Goal: Check status

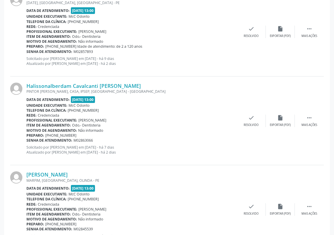
scroll to position [687, 0]
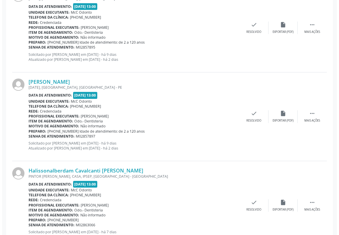
scroll to position [978, 0]
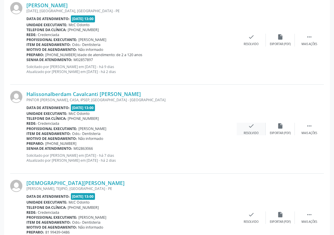
click at [249, 125] on icon "check" at bounding box center [251, 126] width 6 height 6
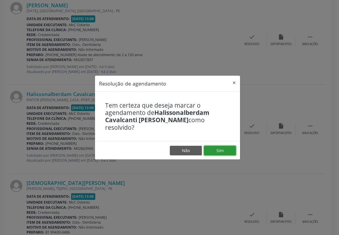
click at [219, 146] on button "Sim" at bounding box center [220, 151] width 32 height 10
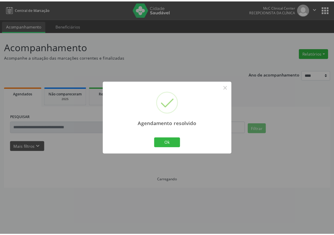
scroll to position [0, 0]
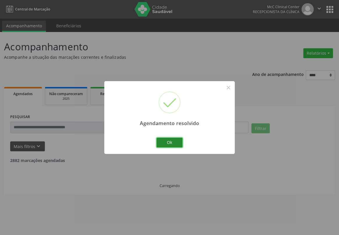
click at [169, 144] on button "Ok" at bounding box center [169, 143] width 26 height 10
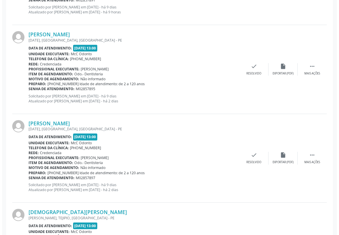
scroll to position [873, 0]
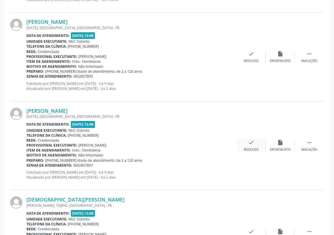
click at [253, 143] on icon "check" at bounding box center [251, 142] width 6 height 6
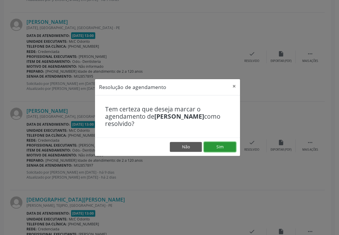
click at [221, 148] on button "Sim" at bounding box center [220, 147] width 32 height 10
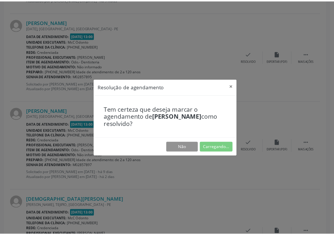
scroll to position [0, 0]
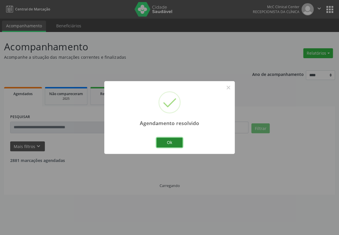
click at [169, 141] on button "Ok" at bounding box center [169, 143] width 26 height 10
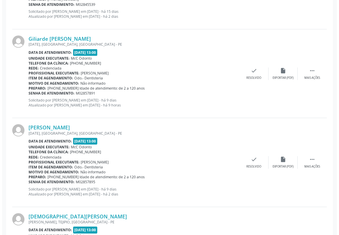
scroll to position [793, 0]
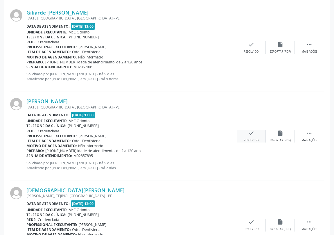
click at [250, 133] on icon "check" at bounding box center [251, 133] width 6 height 6
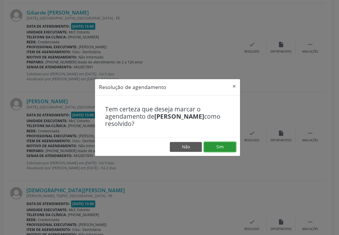
click at [218, 146] on button "Sim" at bounding box center [220, 147] width 32 height 10
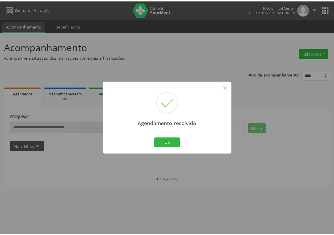
scroll to position [0, 0]
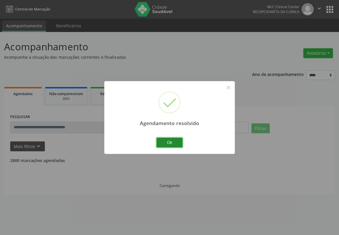
click at [175, 142] on button "Ok" at bounding box center [169, 143] width 26 height 10
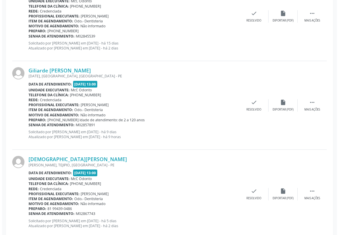
scroll to position [740, 0]
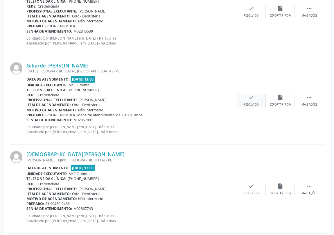
click at [253, 97] on icon "check" at bounding box center [251, 97] width 6 height 6
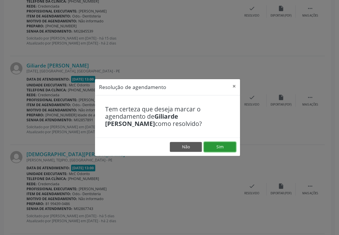
click at [215, 147] on button "Sim" at bounding box center [220, 147] width 32 height 10
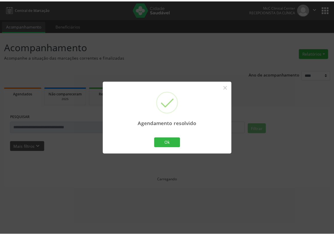
scroll to position [0, 0]
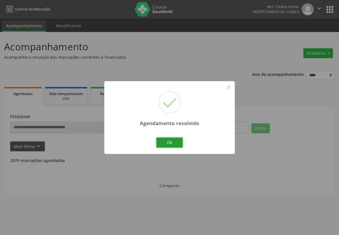
drag, startPoint x: 164, startPoint y: 140, endPoint x: 139, endPoint y: 49, distance: 94.3
click at [164, 140] on button "Ok" at bounding box center [169, 143] width 26 height 10
